Goal: Communication & Community: Participate in discussion

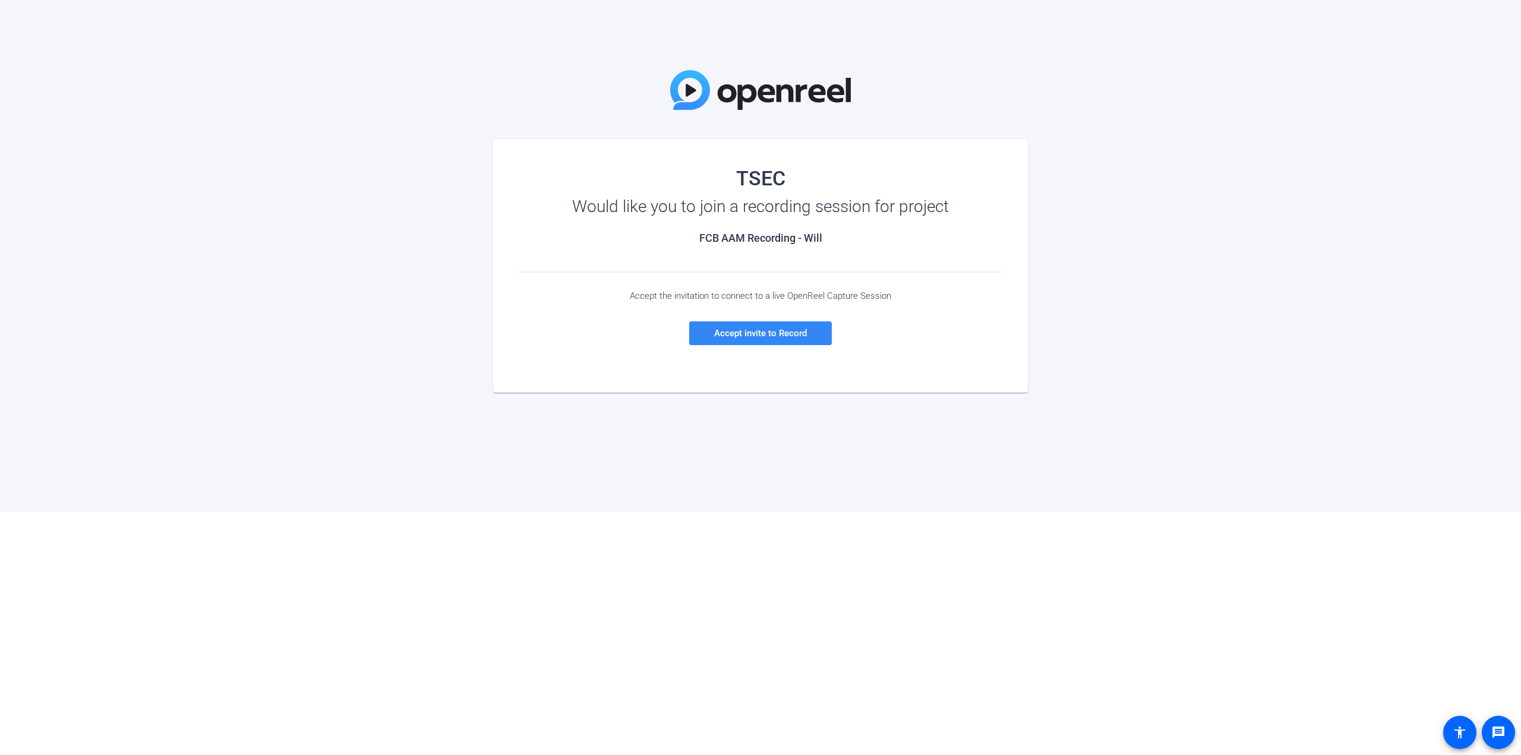
click at [759, 337] on span "Accept invite to Record" at bounding box center [760, 333] width 93 height 11
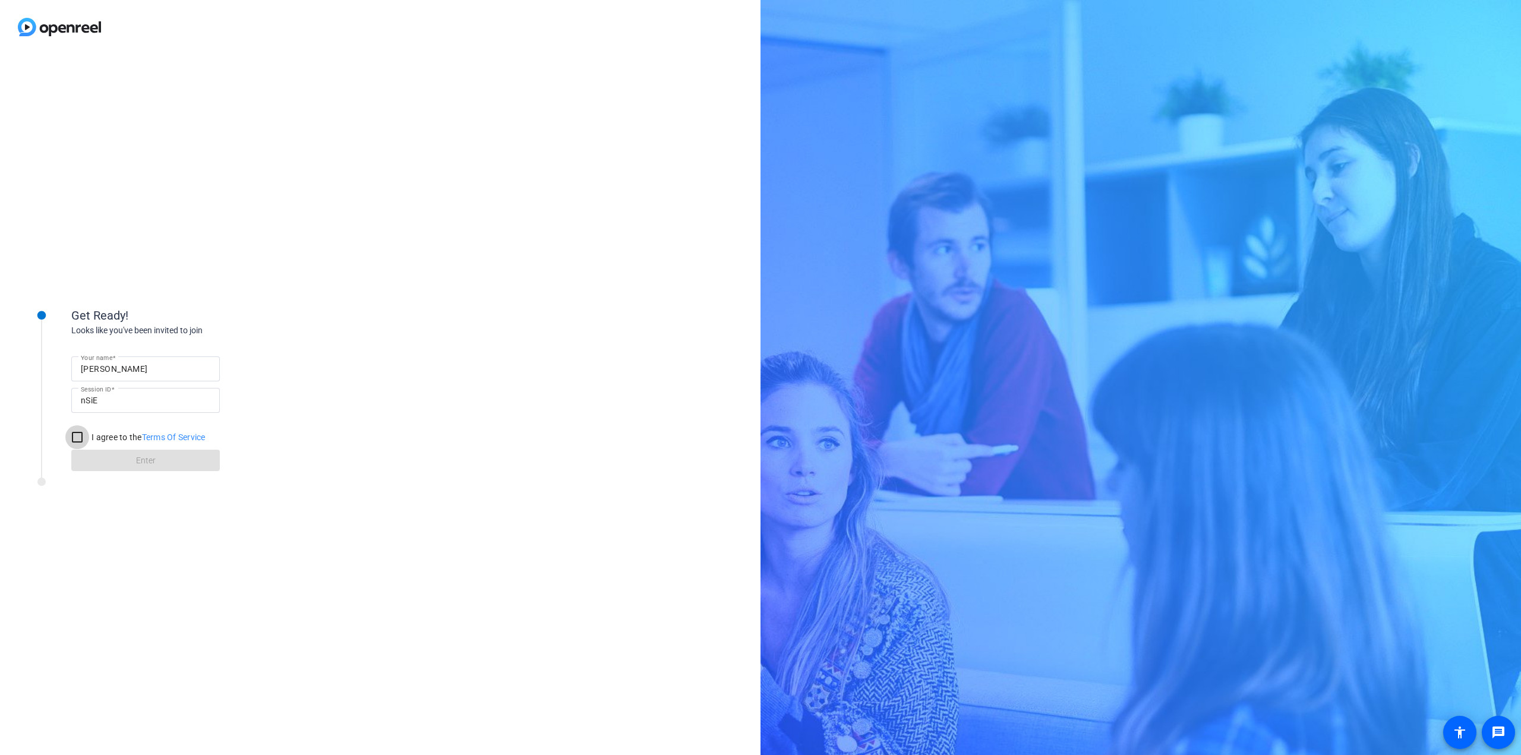
click at [79, 437] on input "I agree to the Terms Of Service" at bounding box center [77, 437] width 24 height 24
checkbox input "true"
click at [167, 464] on span at bounding box center [145, 460] width 148 height 29
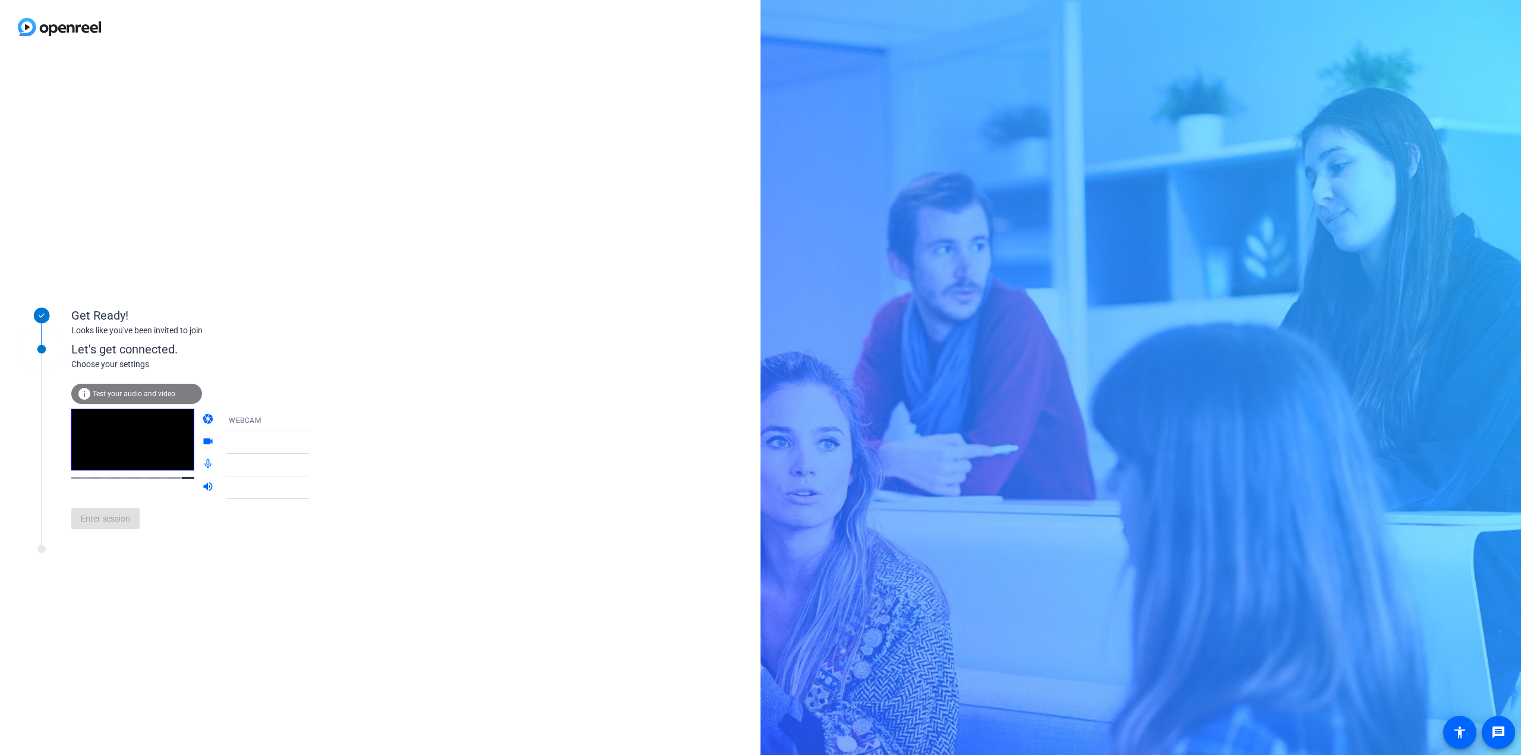
click at [258, 442] on div at bounding box center [273, 442] width 89 height 14
click at [377, 425] on div "Get Ready! Looks like you've been invited to join Let's get connected. Choose y…" at bounding box center [380, 404] width 760 height 701
click at [96, 519] on span "Enter session" at bounding box center [105, 519] width 49 height 12
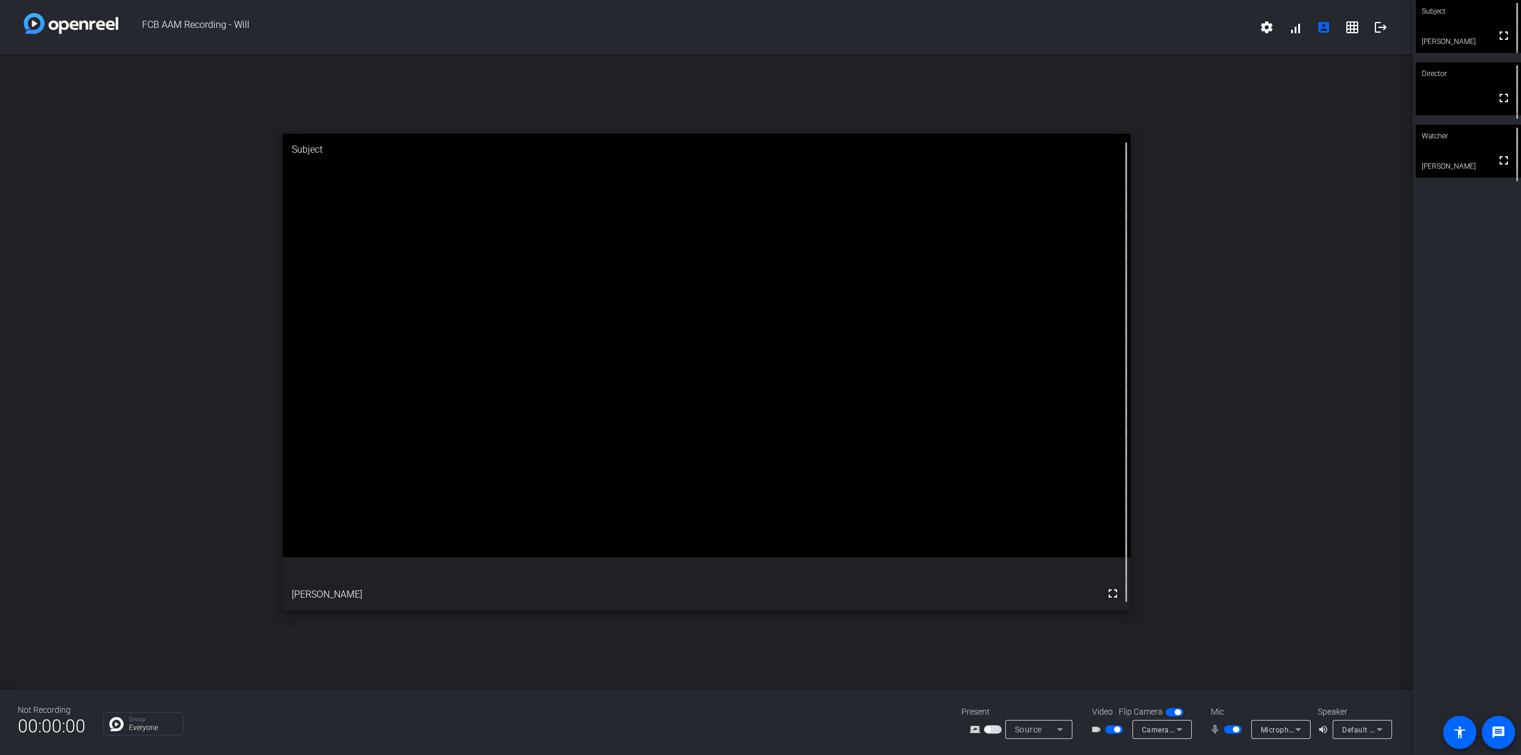
click at [1354, 732] on span "Default - LG ULTRAGEAR (NVIDIA High Definition Audio)" at bounding box center [1438, 730] width 193 height 10
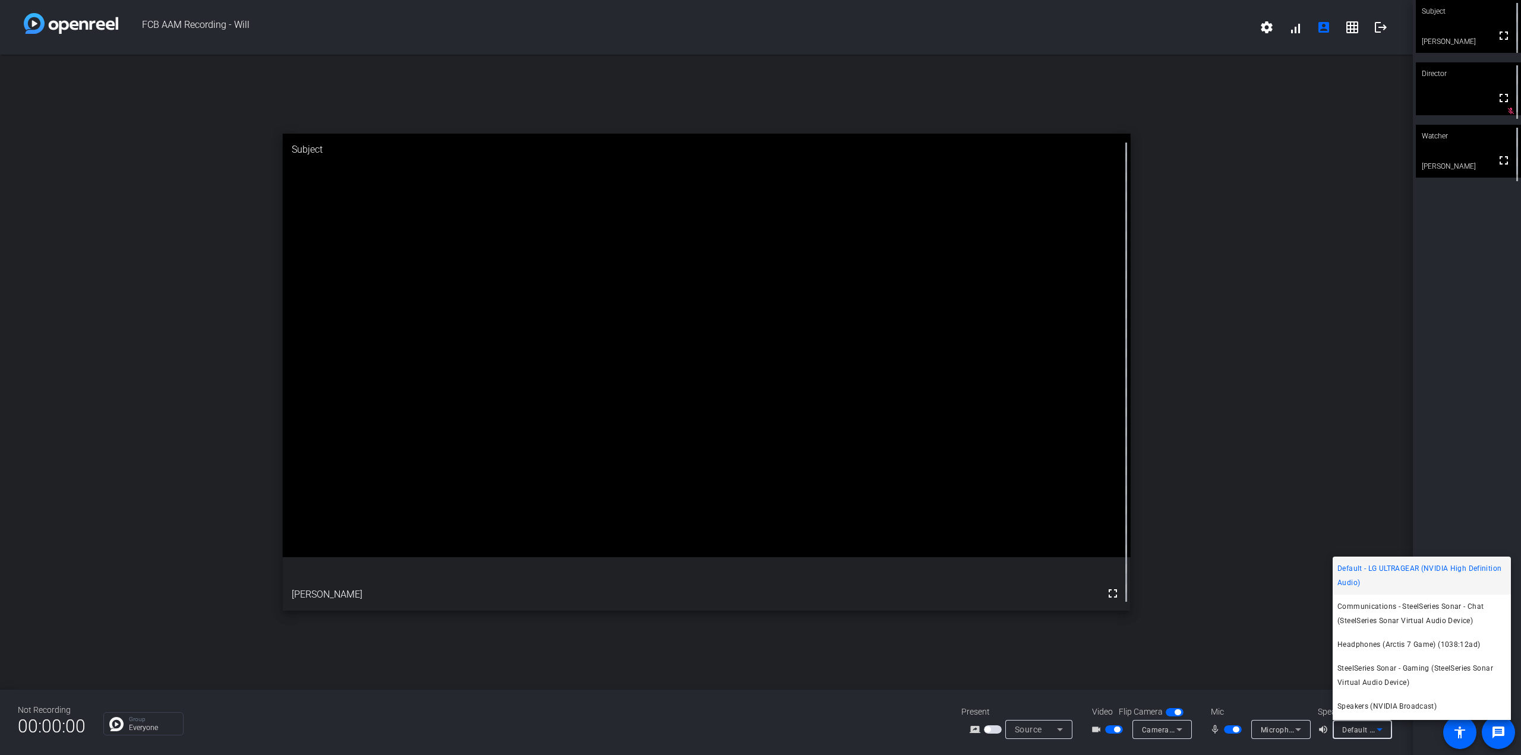
click at [1385, 574] on span "Default - LG ULTRAGEAR (NVIDIA High Definition Audio)" at bounding box center [1421, 575] width 169 height 29
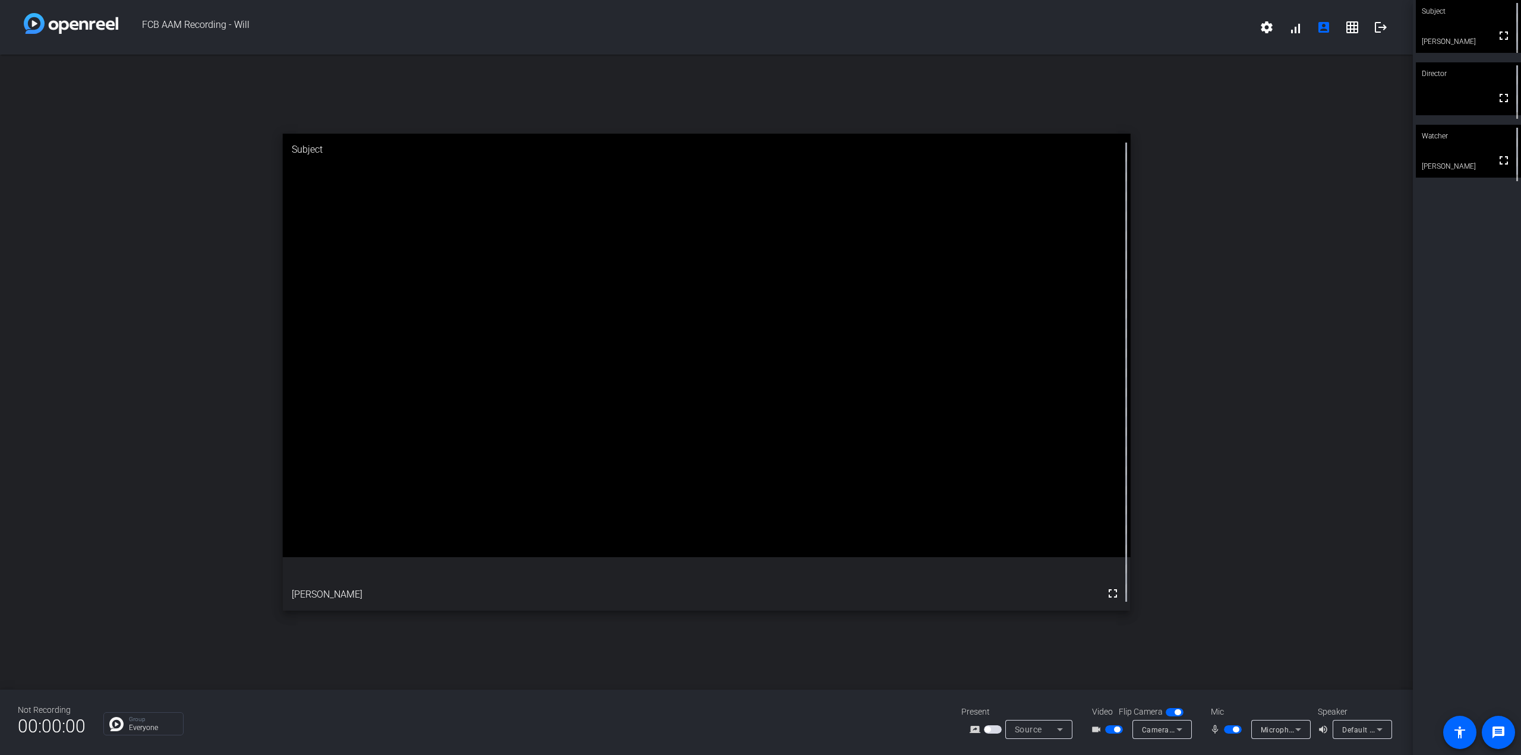
click at [1038, 659] on div "open_in_new Subject fullscreen Will [PERSON_NAME]" at bounding box center [706, 372] width 1412 height 635
click at [1293, 728] on icon at bounding box center [1298, 729] width 14 height 14
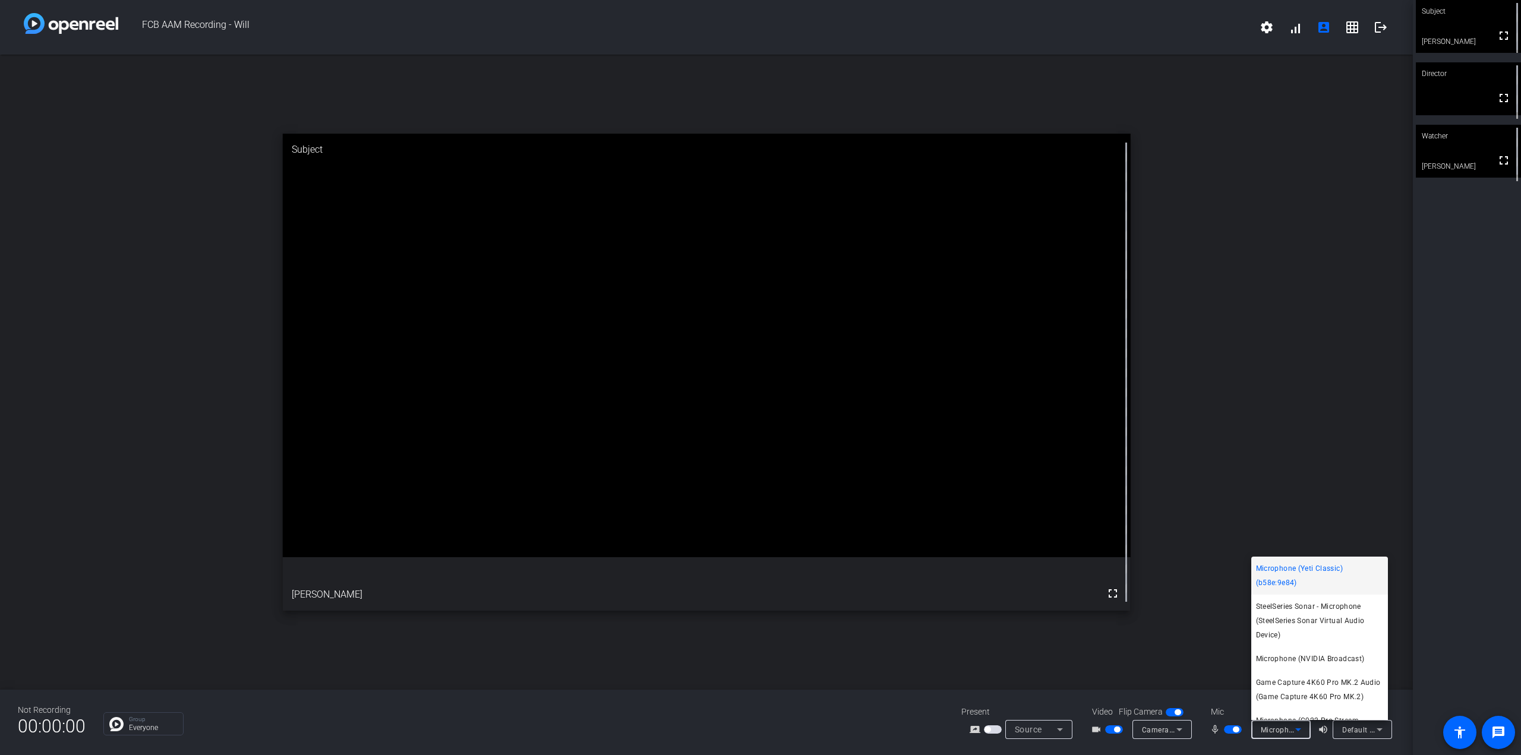
click at [1181, 541] on div at bounding box center [760, 377] width 1521 height 755
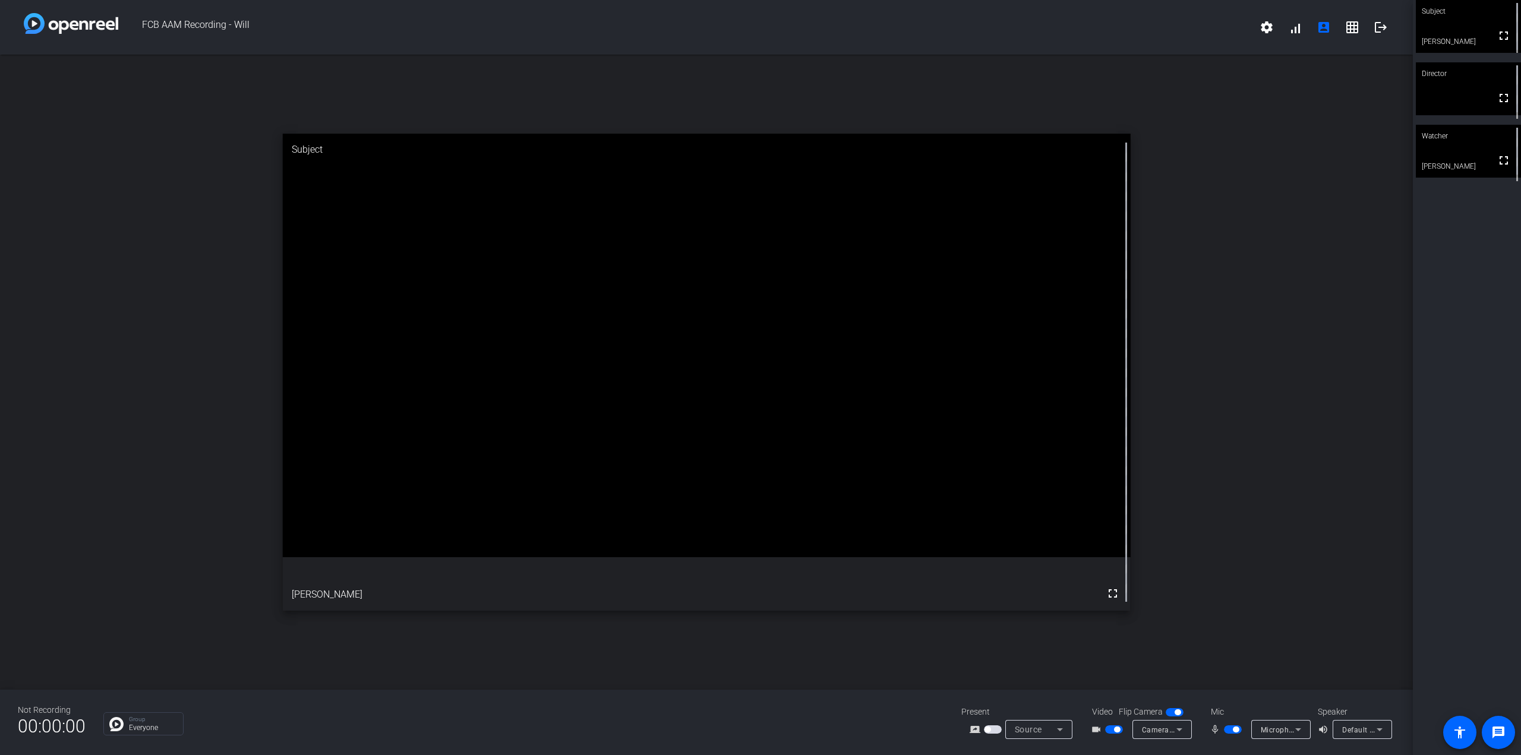
click at [1471, 105] on video at bounding box center [1467, 88] width 105 height 53
click at [1462, 152] on video at bounding box center [1467, 151] width 105 height 53
click at [1462, 27] on video at bounding box center [1467, 26] width 105 height 53
click at [1361, 728] on span "Default - LG ULTRAGEAR (NVIDIA High Definition Audio)" at bounding box center [1438, 730] width 193 height 10
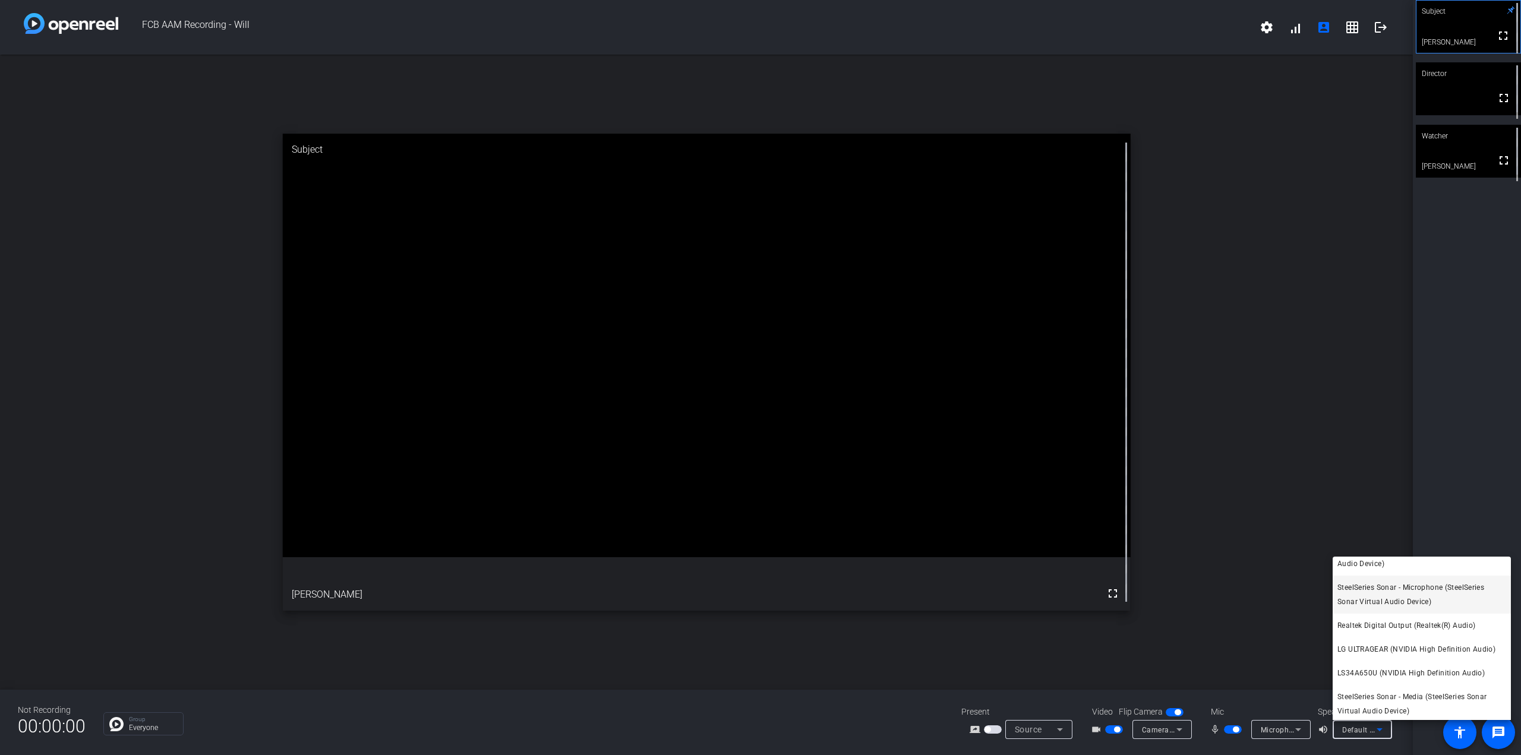
scroll to position [269, 0]
click at [1397, 648] on span "LG ULTRAGEAR (NVIDIA High Definition Audio)" at bounding box center [1416, 646] width 158 height 14
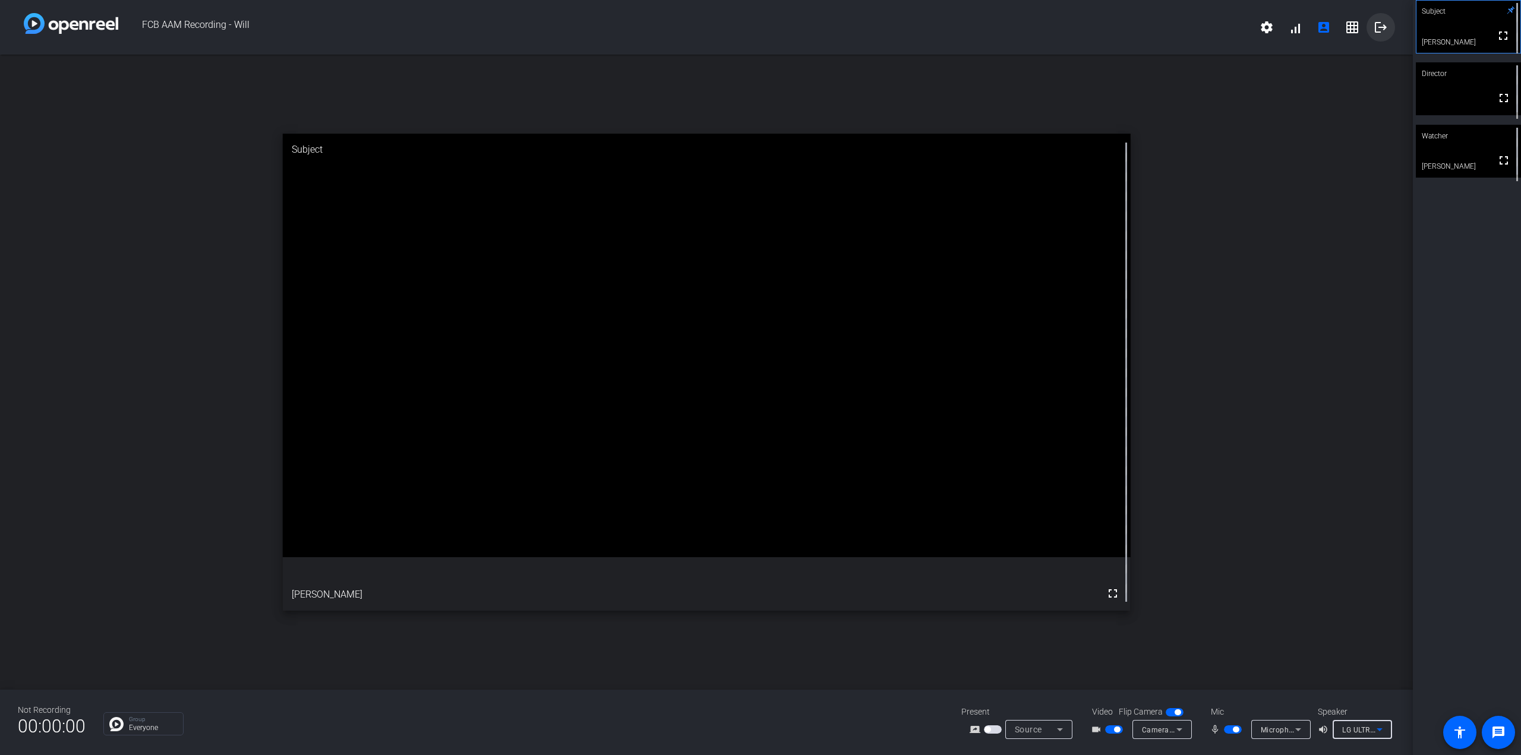
click at [1384, 27] on mat-icon "logout" at bounding box center [1380, 27] width 14 height 14
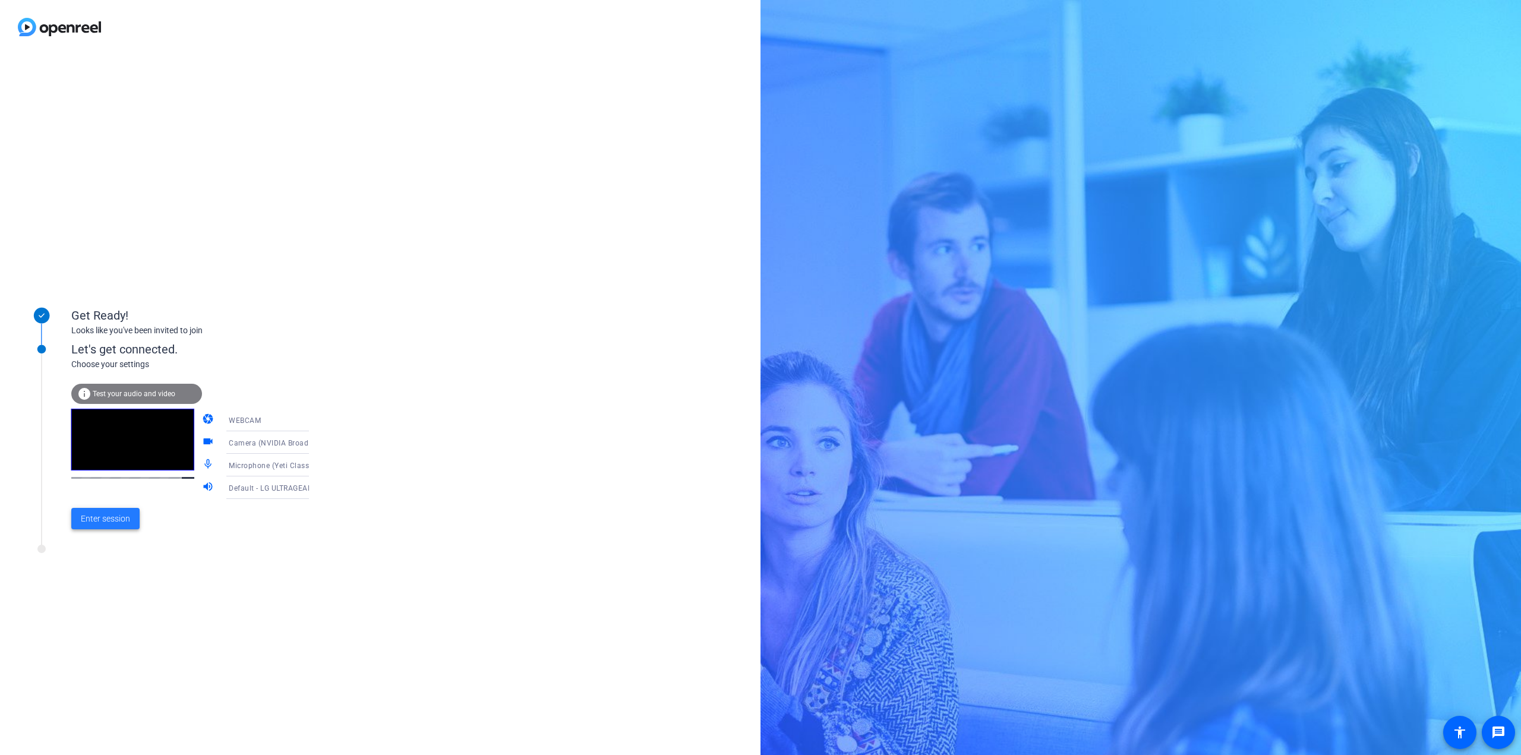
click at [96, 520] on span "Enter session" at bounding box center [105, 519] width 49 height 12
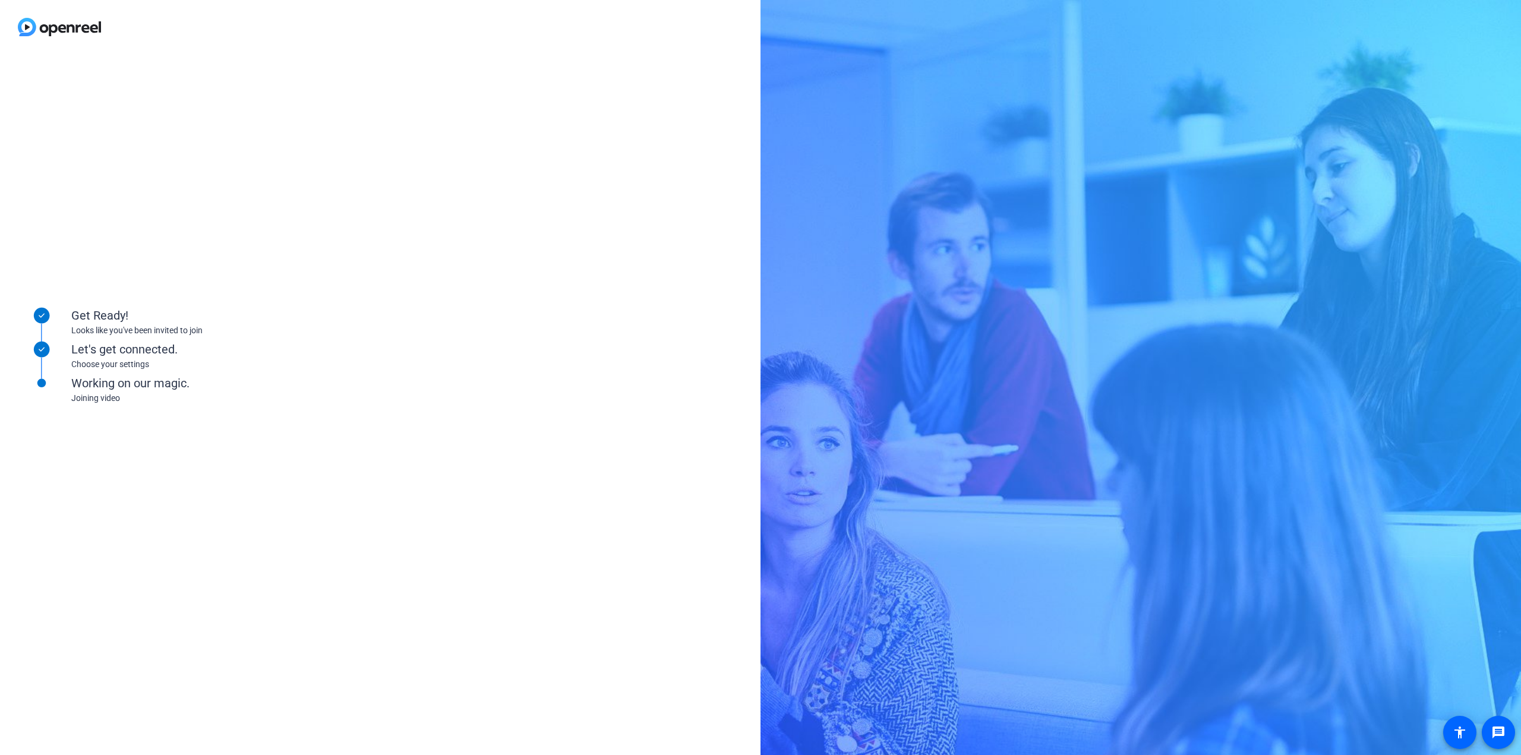
click at [137, 409] on div "Working on our magic. Joining video" at bounding box center [190, 382] width 238 height 59
click at [1389, 30] on div "Get Ready! Looks like you've been invited to join Let's get connected. Choose y…" at bounding box center [760, 377] width 1521 height 755
